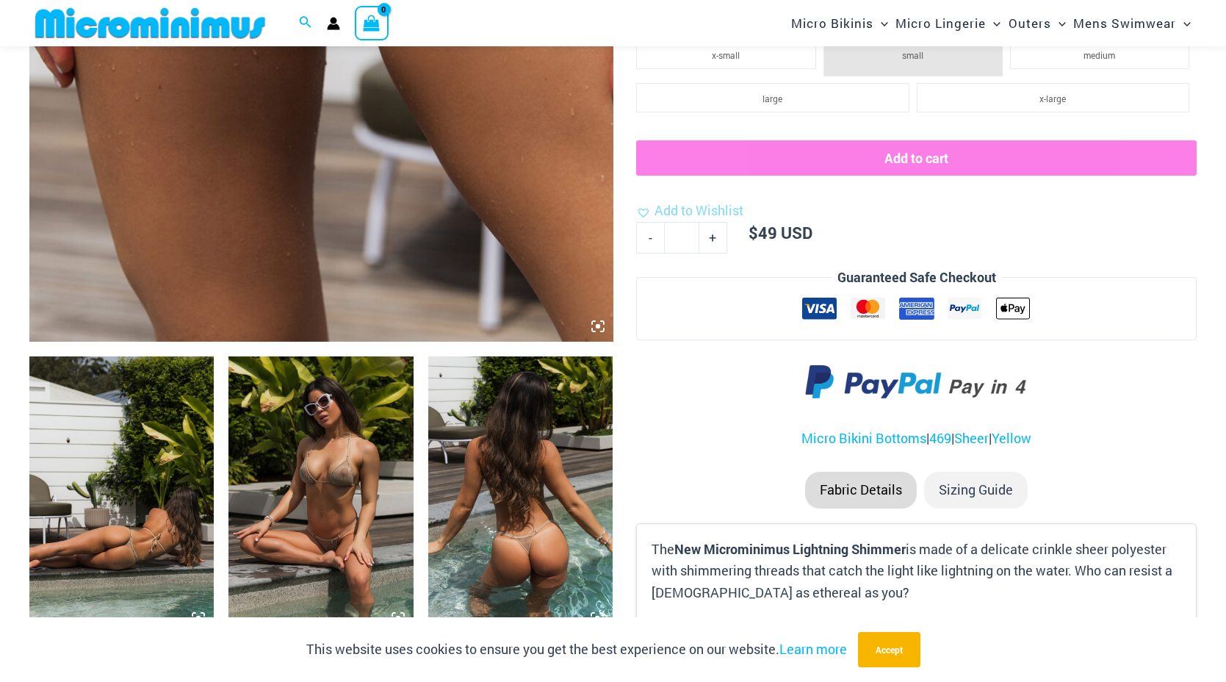
scroll to position [681, 0]
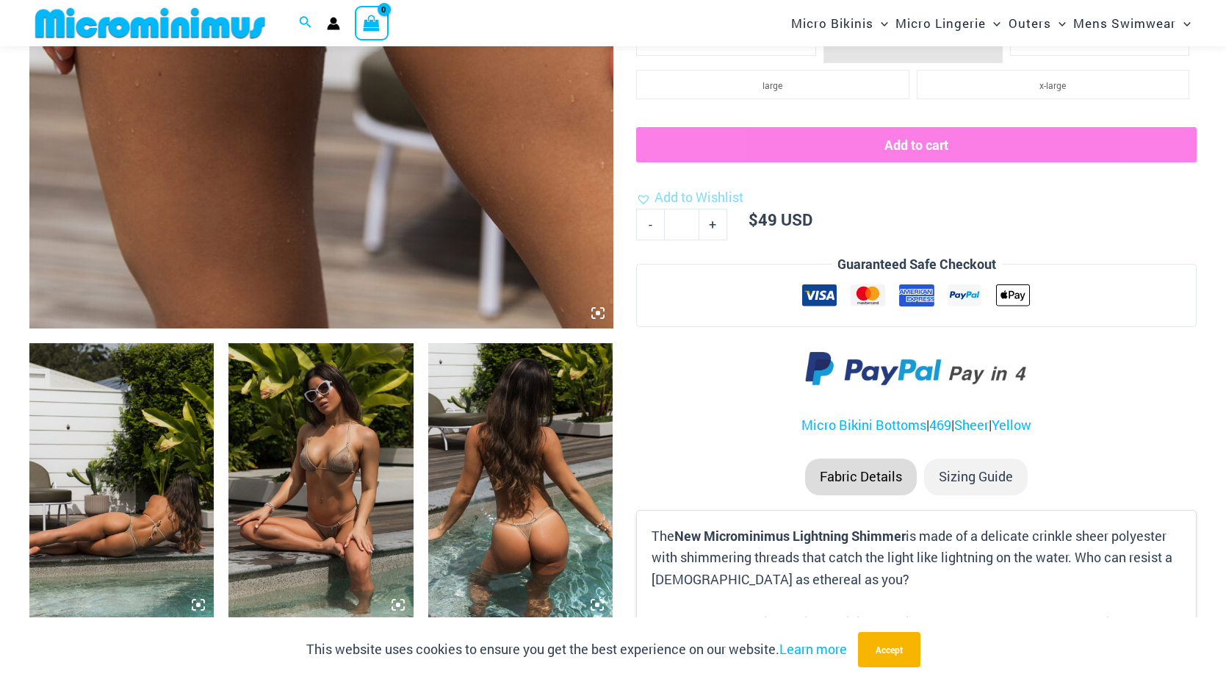
click at [168, 481] on img at bounding box center [121, 481] width 184 height 277
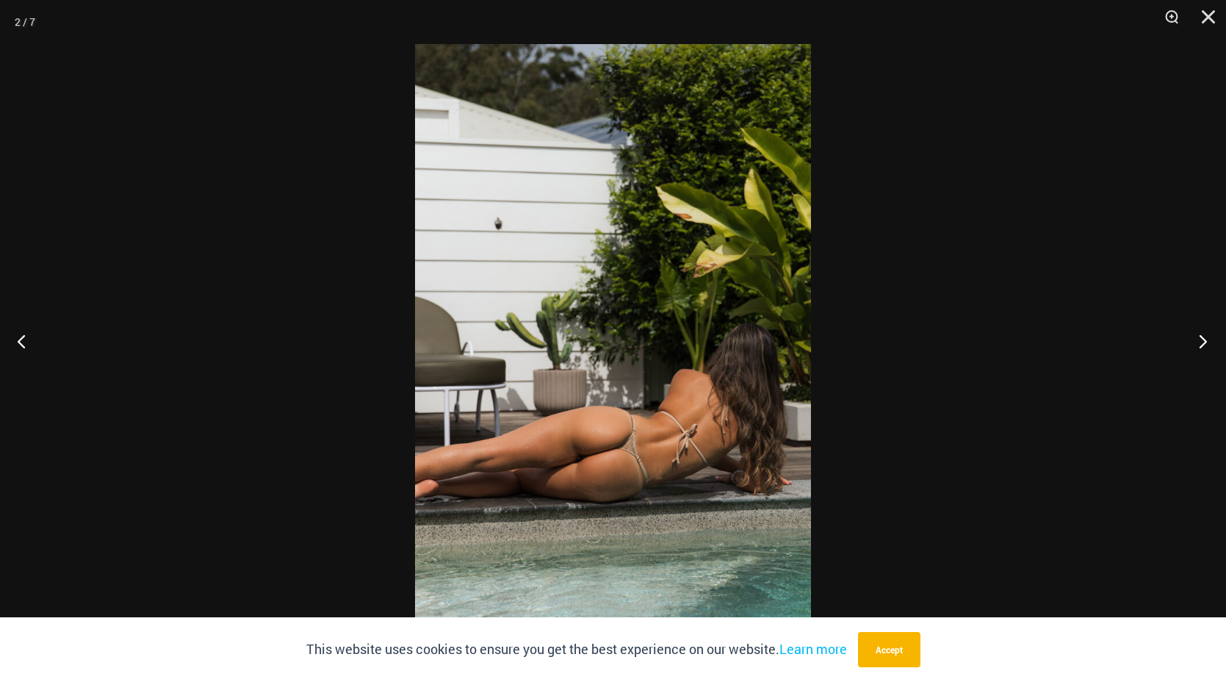
click at [1194, 333] on button "Next" at bounding box center [1198, 340] width 55 height 73
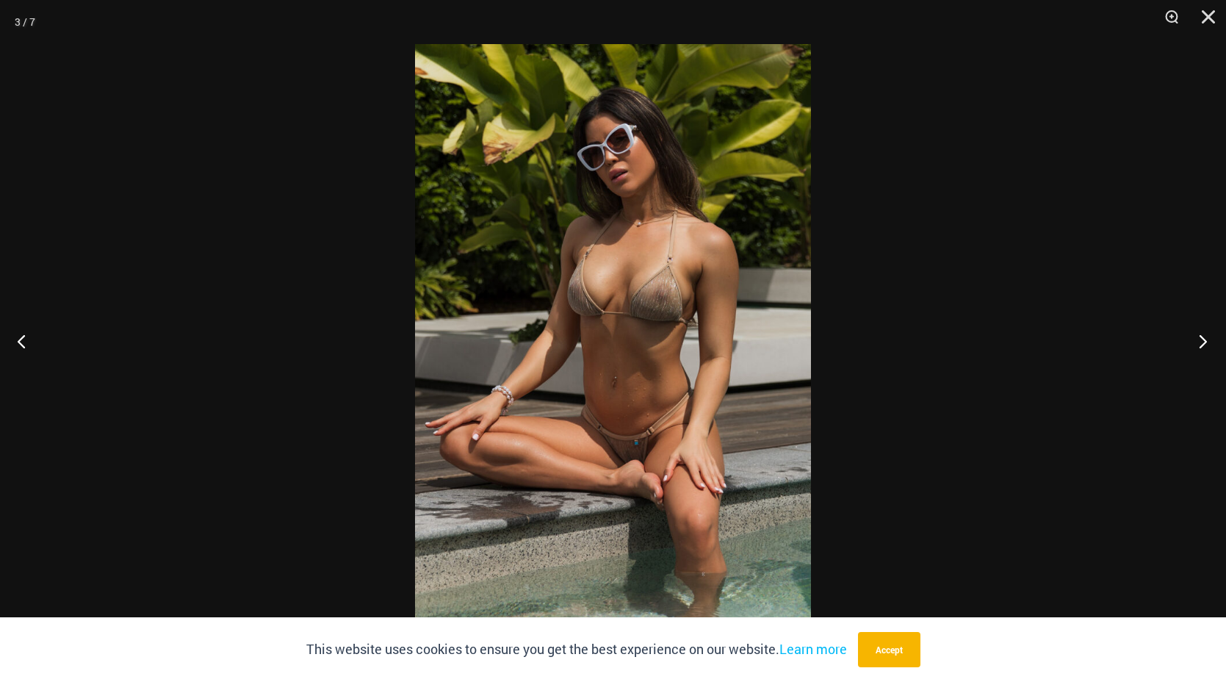
click at [1194, 333] on button "Next" at bounding box center [1198, 340] width 55 height 73
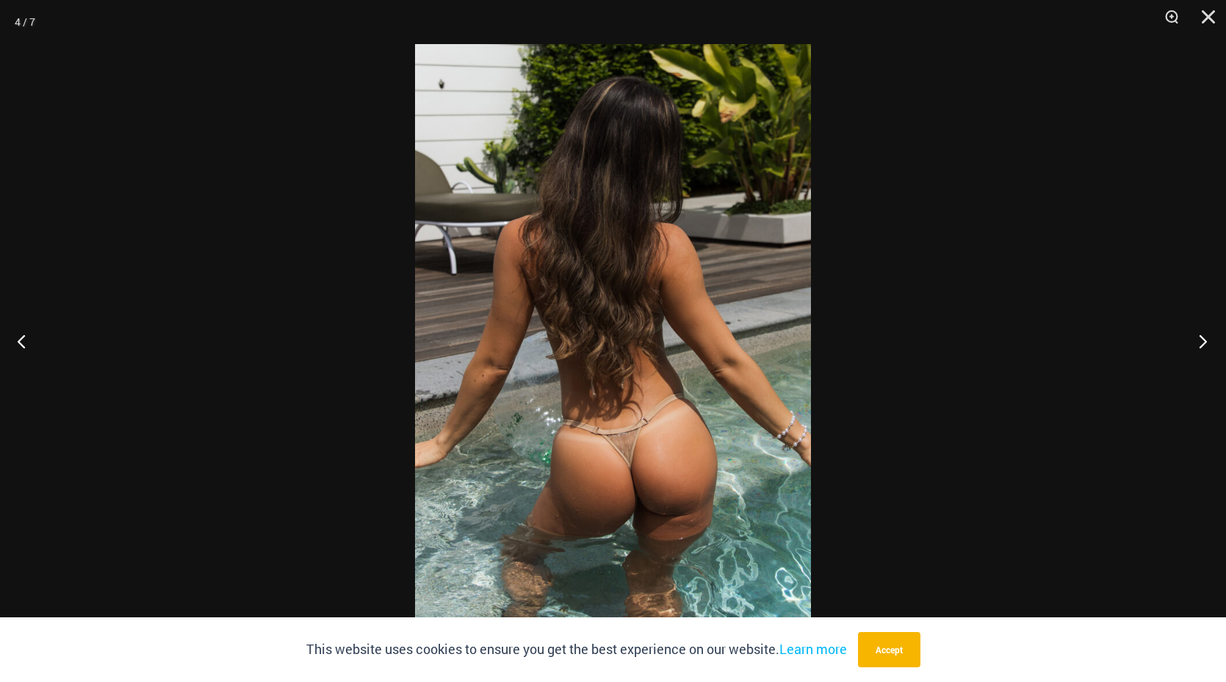
click at [1194, 333] on button "Next" at bounding box center [1198, 340] width 55 height 73
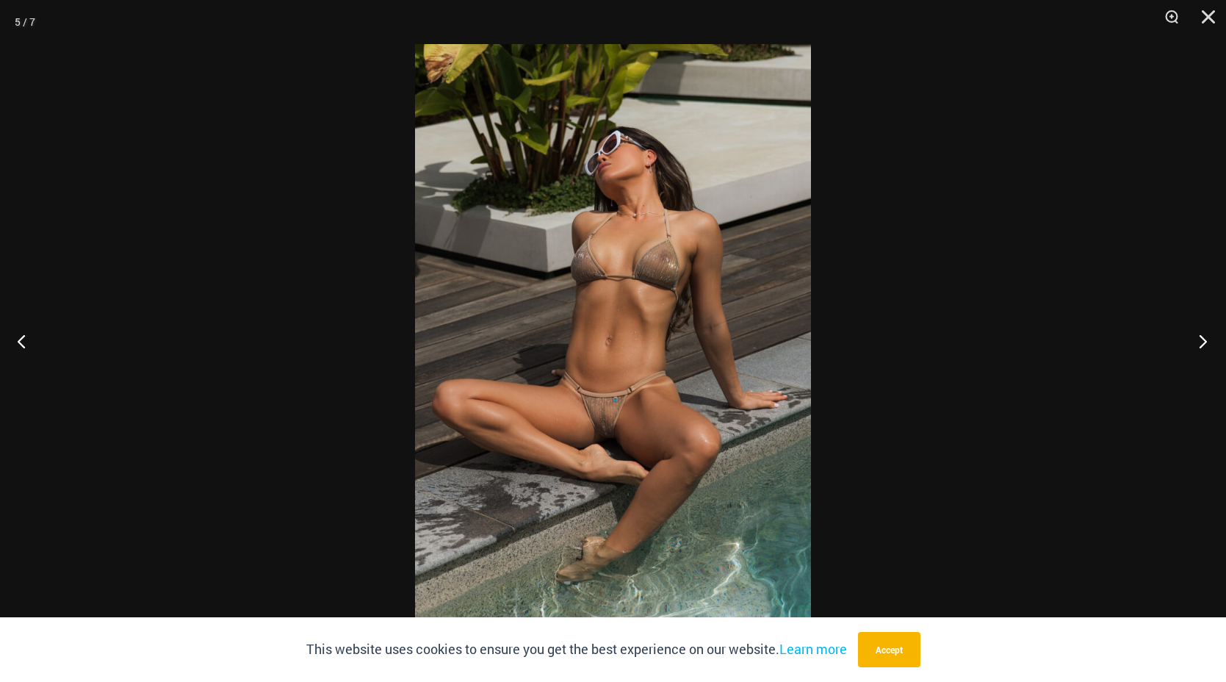
click at [1194, 333] on button "Next" at bounding box center [1198, 340] width 55 height 73
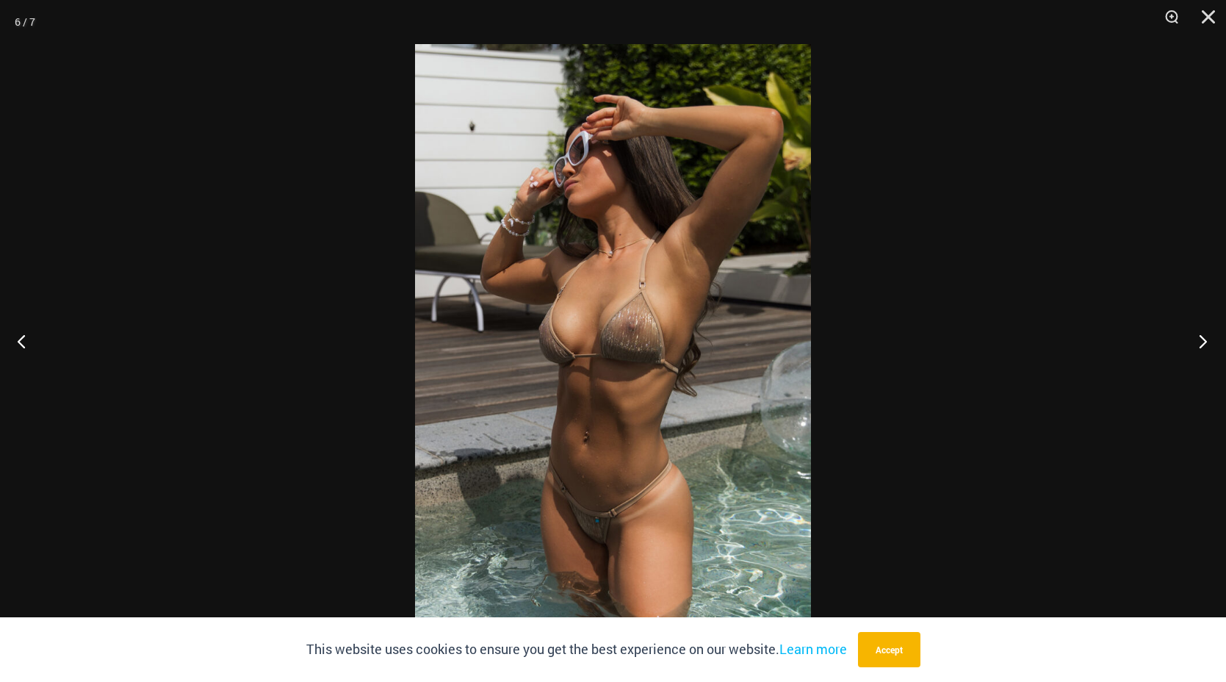
click at [1194, 333] on button "Next" at bounding box center [1198, 340] width 55 height 73
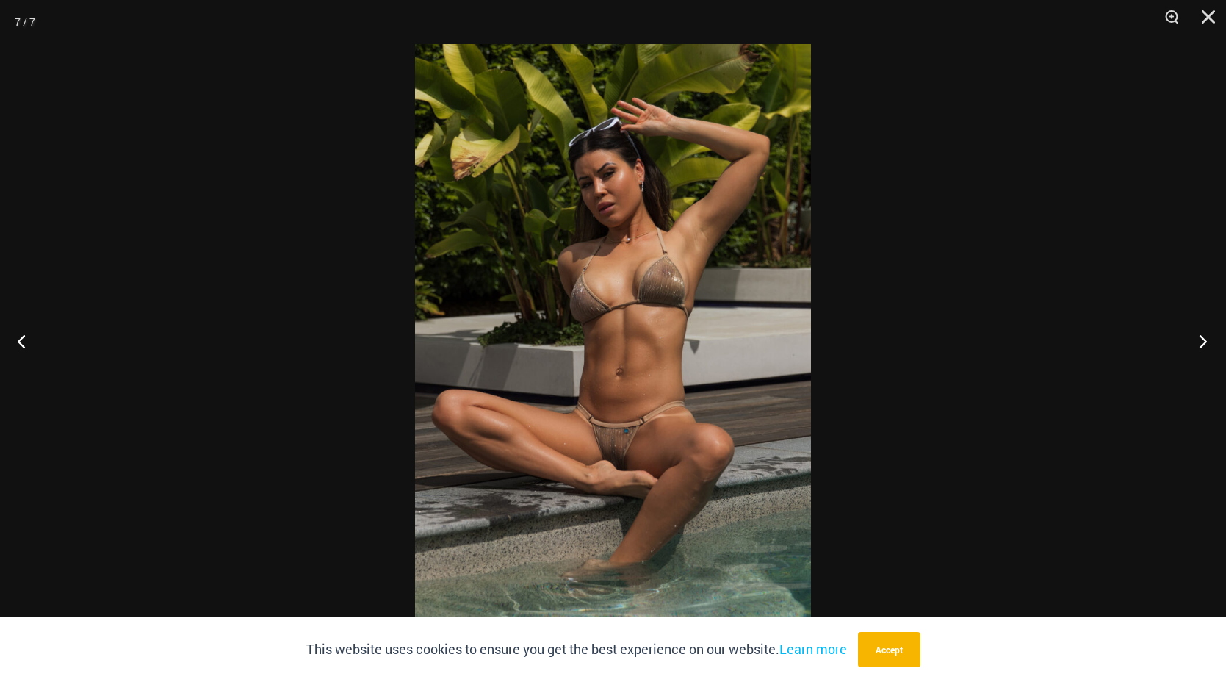
click at [1194, 333] on button "Next" at bounding box center [1198, 340] width 55 height 73
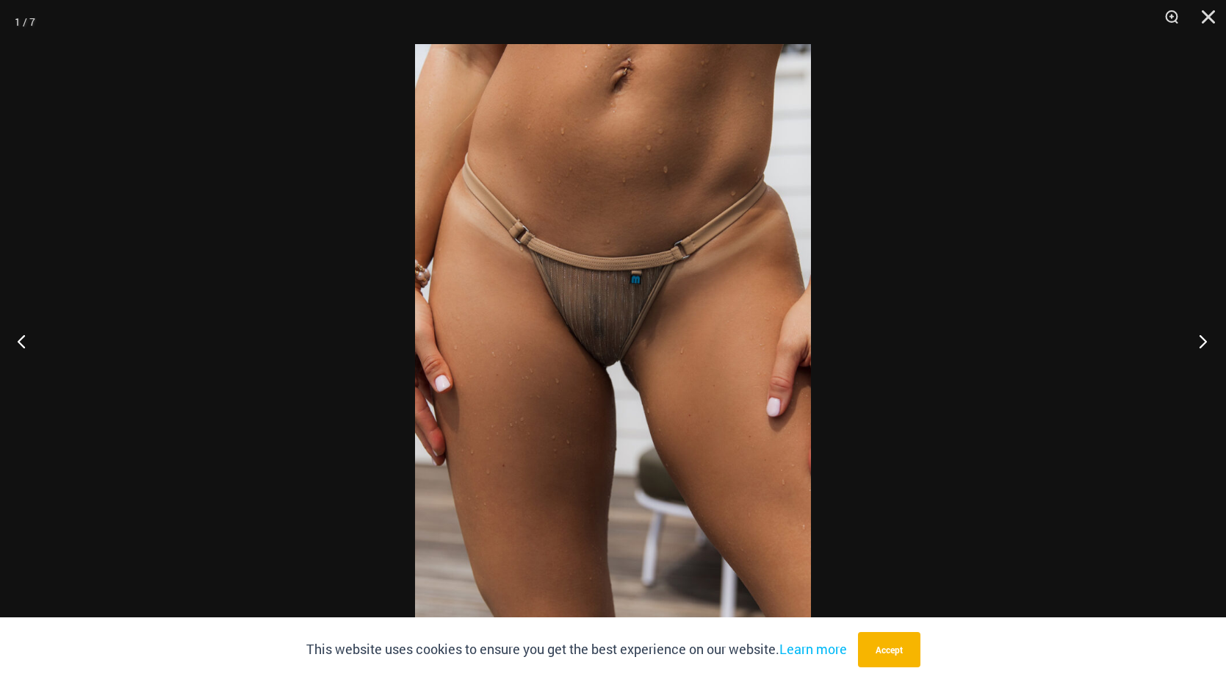
click at [1194, 333] on button "Next" at bounding box center [1198, 340] width 55 height 73
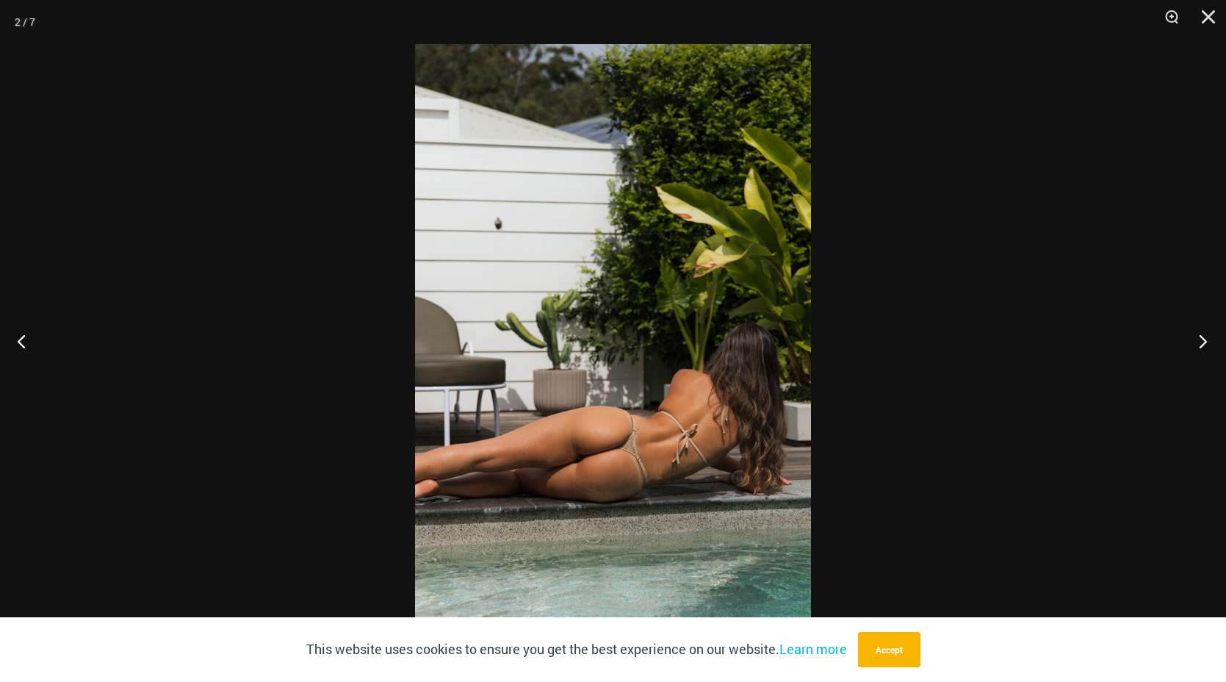
click at [1194, 333] on button "Next" at bounding box center [1198, 340] width 55 height 73
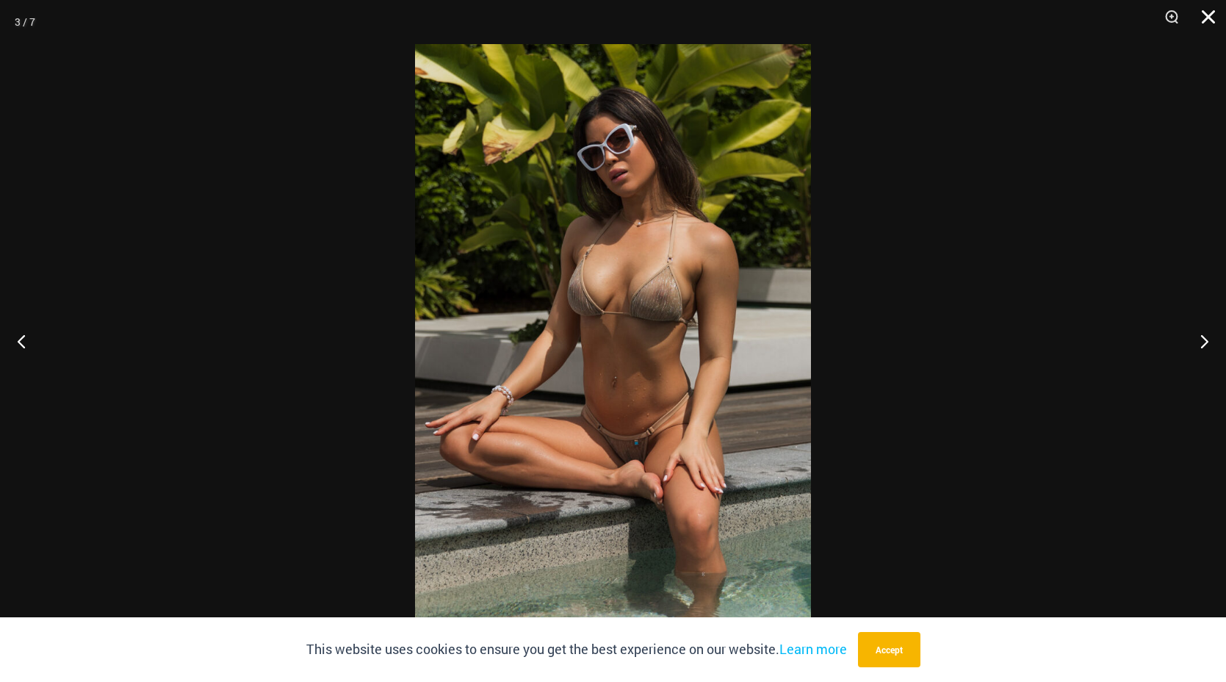
click at [1209, 16] on button "Close" at bounding box center [1203, 22] width 37 height 44
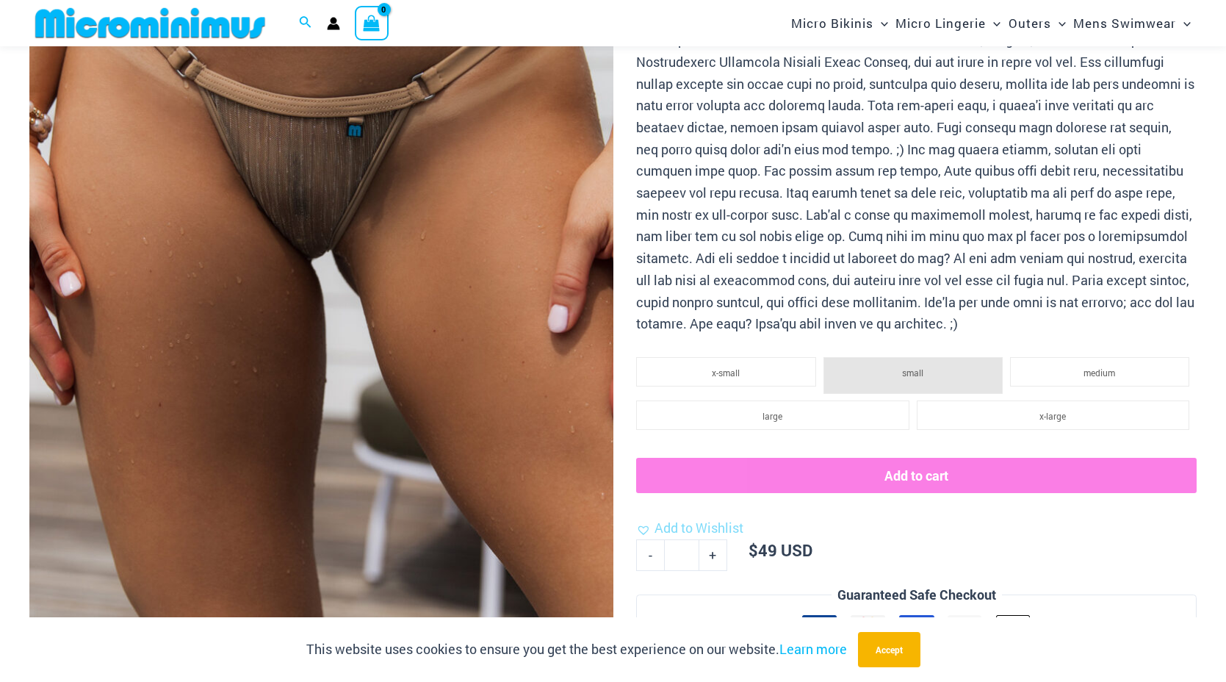
scroll to position [130, 0]
